Goal: Task Accomplishment & Management: Use online tool/utility

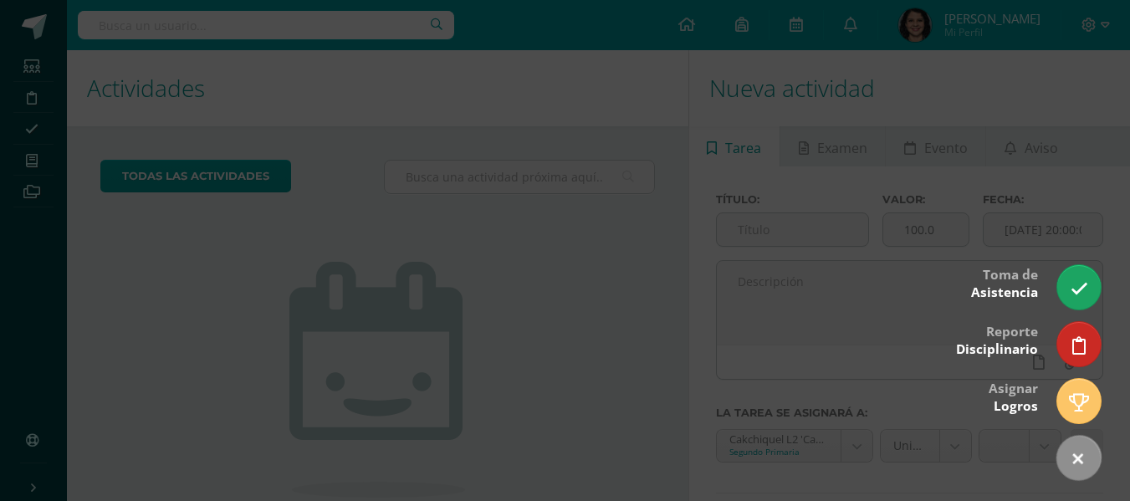
click at [1064, 458] on link at bounding box center [1079, 458] width 62 height 62
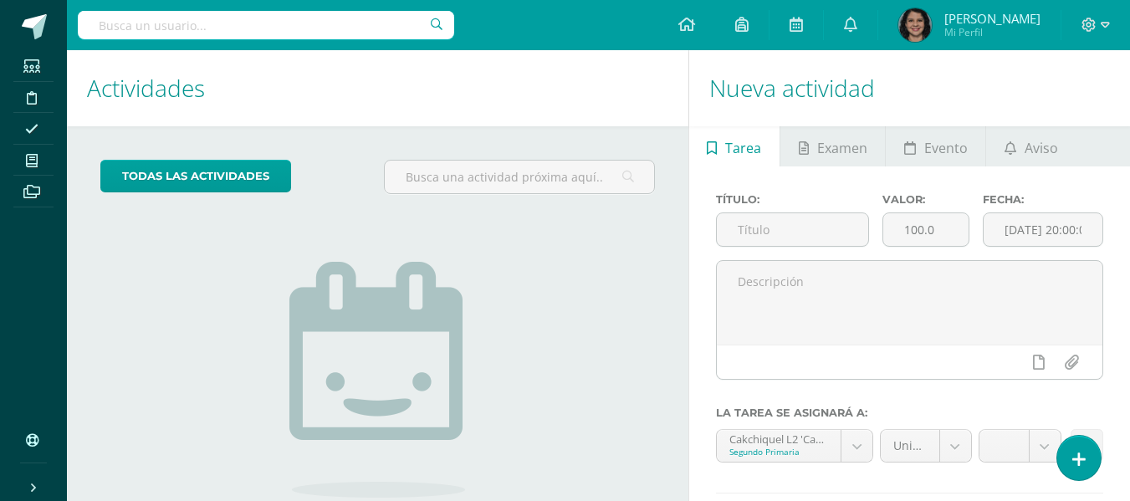
click at [1064, 458] on link at bounding box center [1080, 458] width 44 height 44
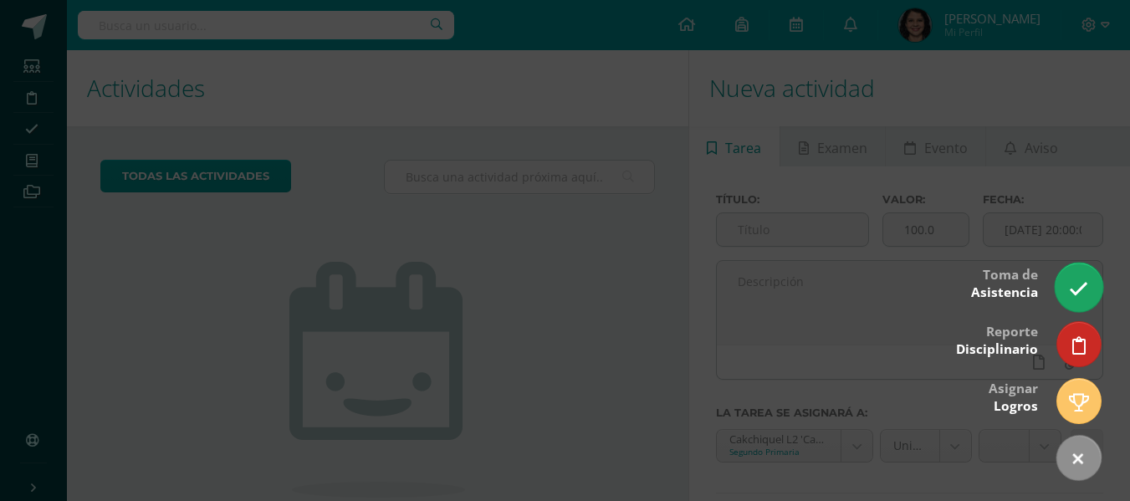
click at [1073, 294] on icon at bounding box center [1078, 288] width 19 height 19
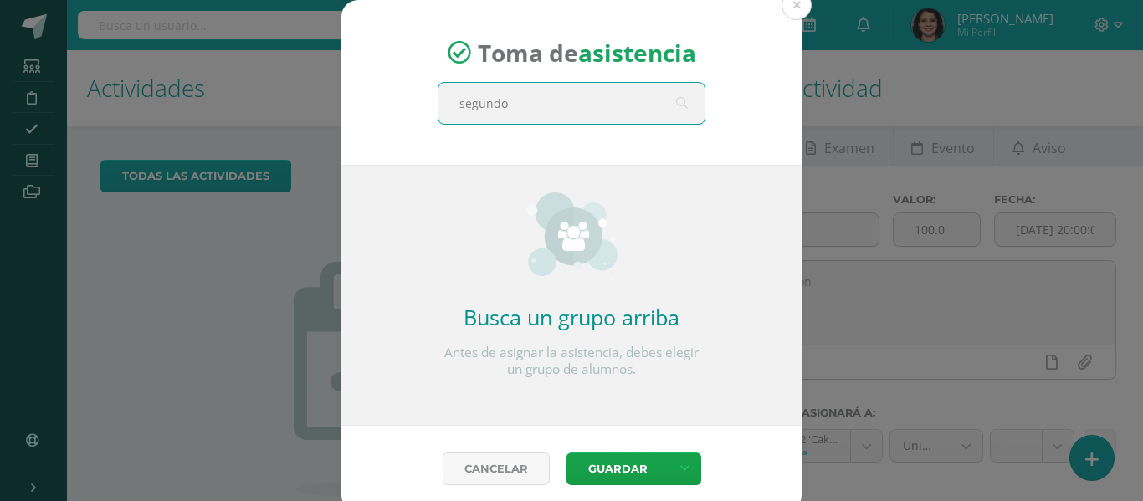
type input "segundo"
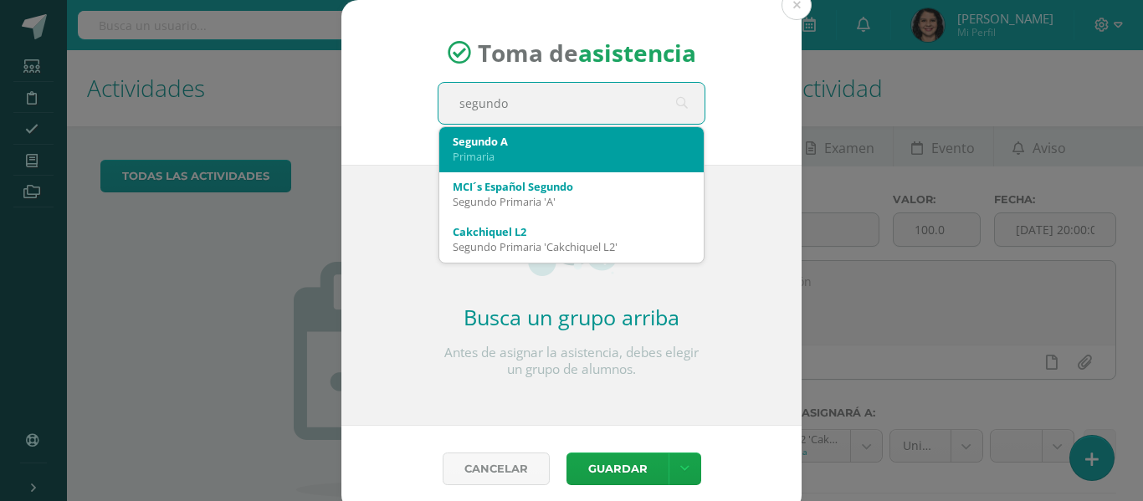
click at [634, 154] on div "Primaria" at bounding box center [572, 156] width 238 height 15
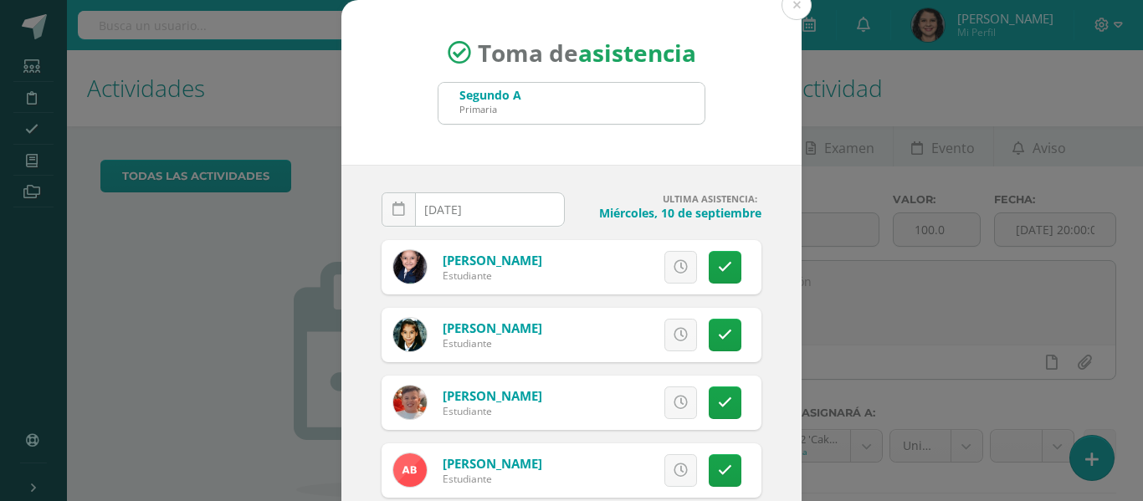
click at [634, 154] on div "Toma de asistencia Segundo A Primaria segundo" at bounding box center [571, 82] width 460 height 165
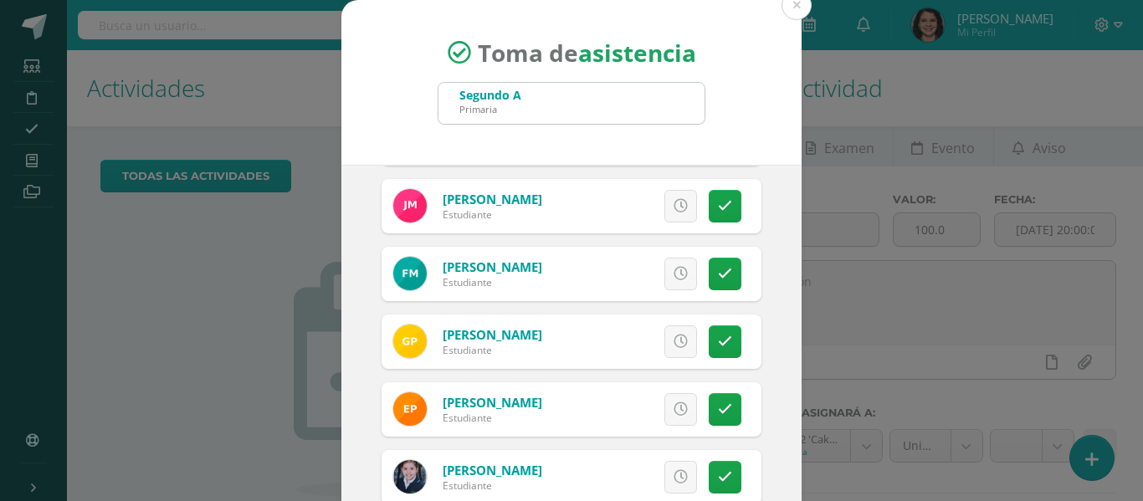
scroll to position [879, 0]
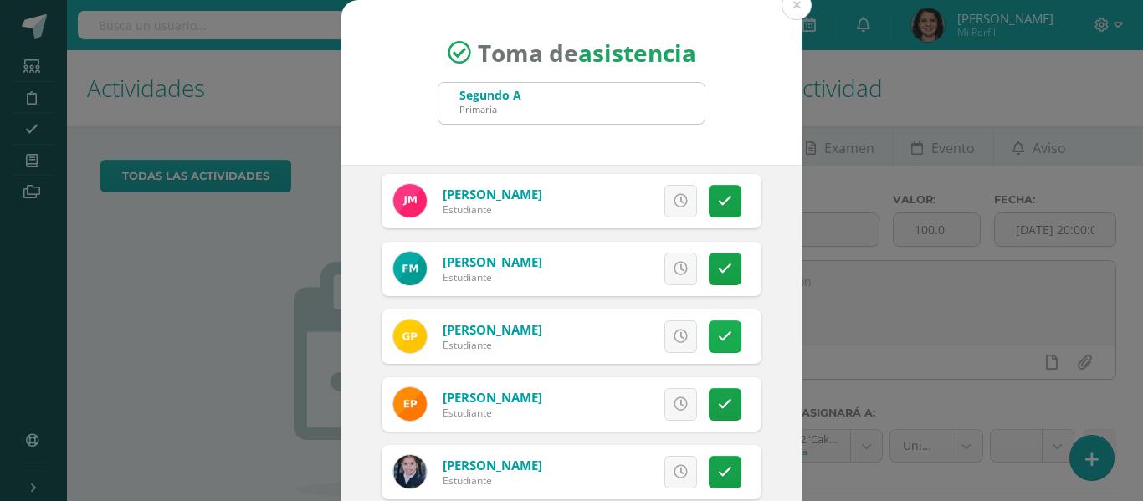
click at [718, 346] on link at bounding box center [725, 336] width 33 height 33
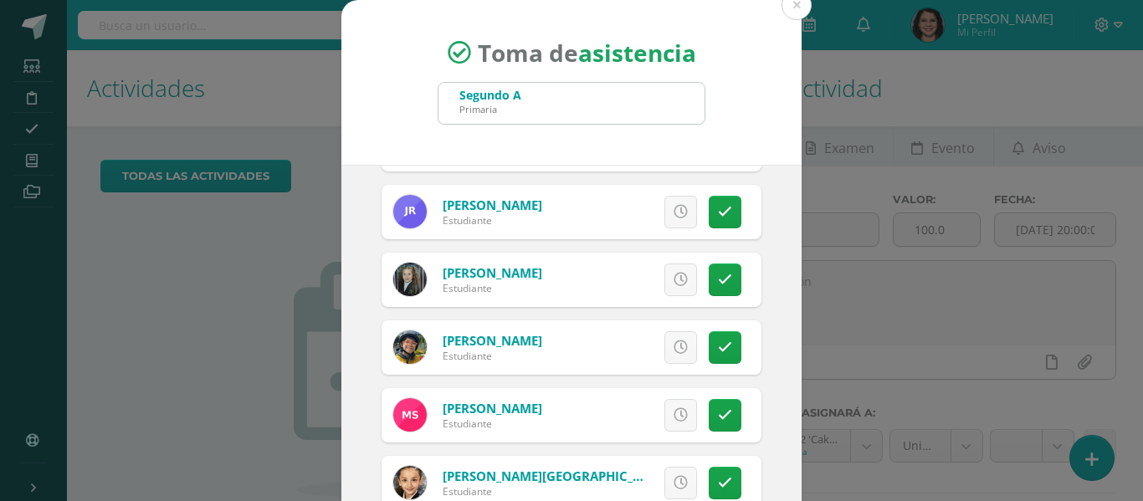
scroll to position [1203, 0]
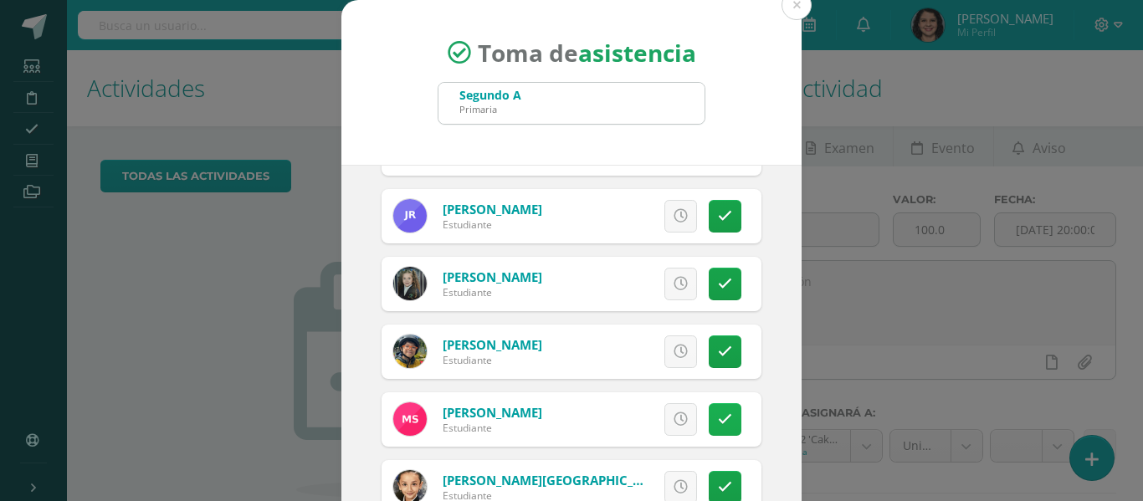
click at [709, 409] on link at bounding box center [725, 419] width 33 height 33
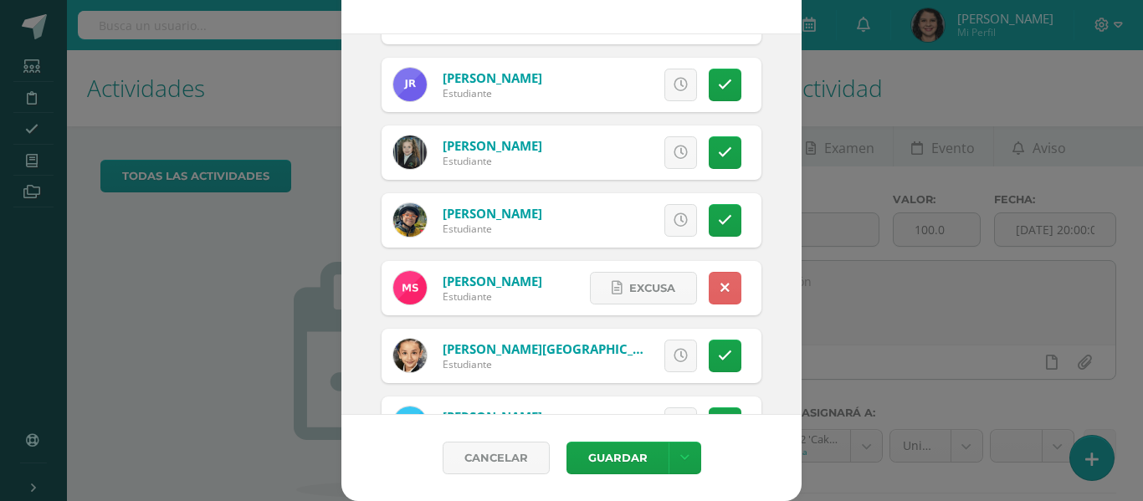
scroll to position [1335, 0]
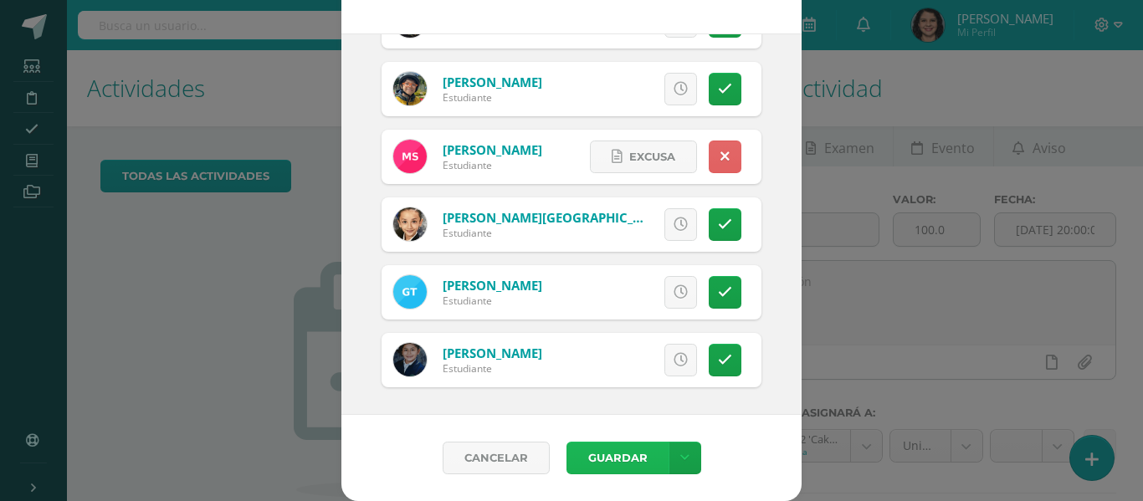
click at [607, 452] on button "Guardar" at bounding box center [617, 458] width 102 height 33
